Goal: Information Seeking & Learning: Learn about a topic

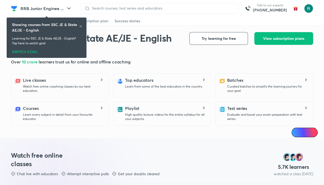
click at [81, 25] on icon at bounding box center [80, 26] width 3 height 3
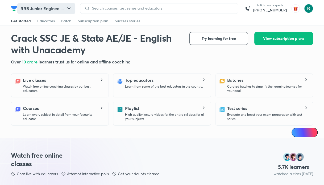
click at [73, 8] on button "RRB Junior Enginee ..." at bounding box center [46, 8] width 58 height 11
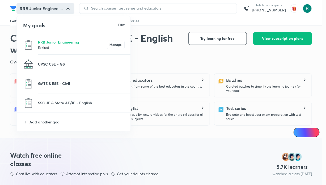
click at [74, 82] on p "GATE & ESE - Civil" at bounding box center [81, 84] width 87 height 6
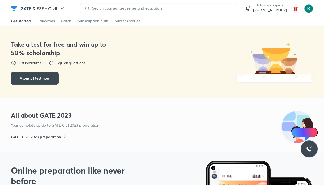
scroll to position [132, 0]
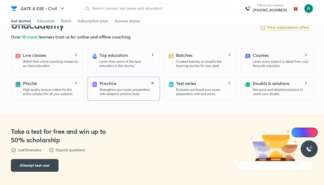
click at [131, 92] on p "Strengthen your exam preparation with adaptive practice tests." at bounding box center [127, 92] width 56 height 9
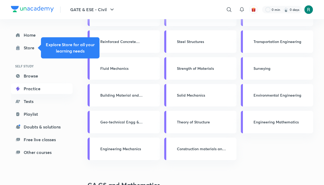
scroll to position [224, 0]
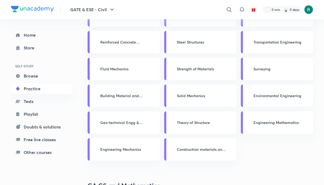
click at [139, 124] on p "Geo-technical Engg & Found. Engg" at bounding box center [125, 123] width 51 height 6
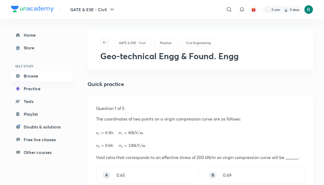
click at [103, 40] on button "button" at bounding box center [104, 42] width 9 height 9
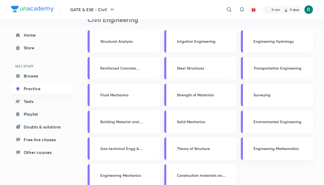
scroll to position [198, 0]
click at [128, 146] on p "Geo-technical Engg & Found. Engg" at bounding box center [125, 149] width 51 height 6
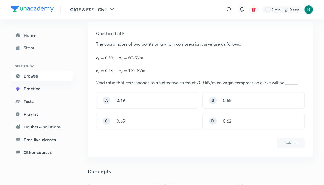
scroll to position [76, 0]
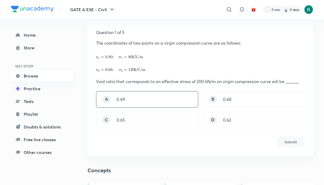
click at [169, 103] on div "A 0.69" at bounding box center [147, 99] width 102 height 16
click at [295, 142] on button "Submit" at bounding box center [291, 141] width 28 height 11
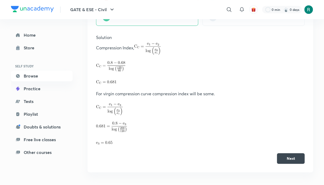
scroll to position [179, 0]
